Goal: Task Accomplishment & Management: Manage account settings

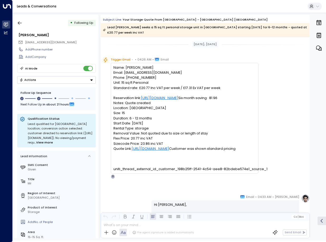
click at [21, 22] on icon "button" at bounding box center [19, 22] width 5 height 5
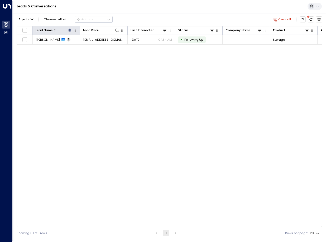
click at [69, 30] on icon at bounding box center [69, 29] width 3 height 3
click at [95, 47] on icon "button" at bounding box center [95, 46] width 4 height 4
click at [89, 47] on input "text" at bounding box center [70, 46] width 58 height 9
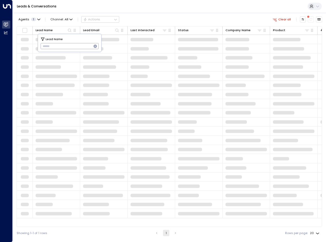
type input "**********"
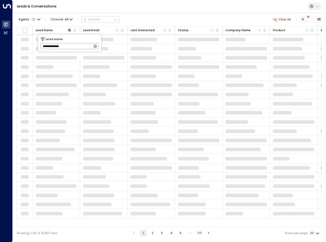
click at [152, 19] on div "Agents 1 Channel: All Actions Clear all" at bounding box center [170, 19] width 306 height 9
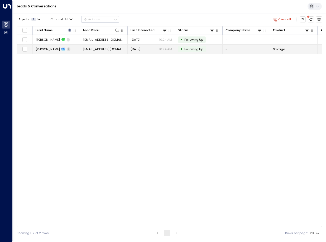
click at [69, 51] on td "[PERSON_NAME] 3" at bounding box center [56, 49] width 47 height 9
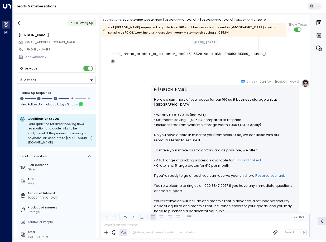
scroll to position [51, 0]
